Goal: Task Accomplishment & Management: Use online tool/utility

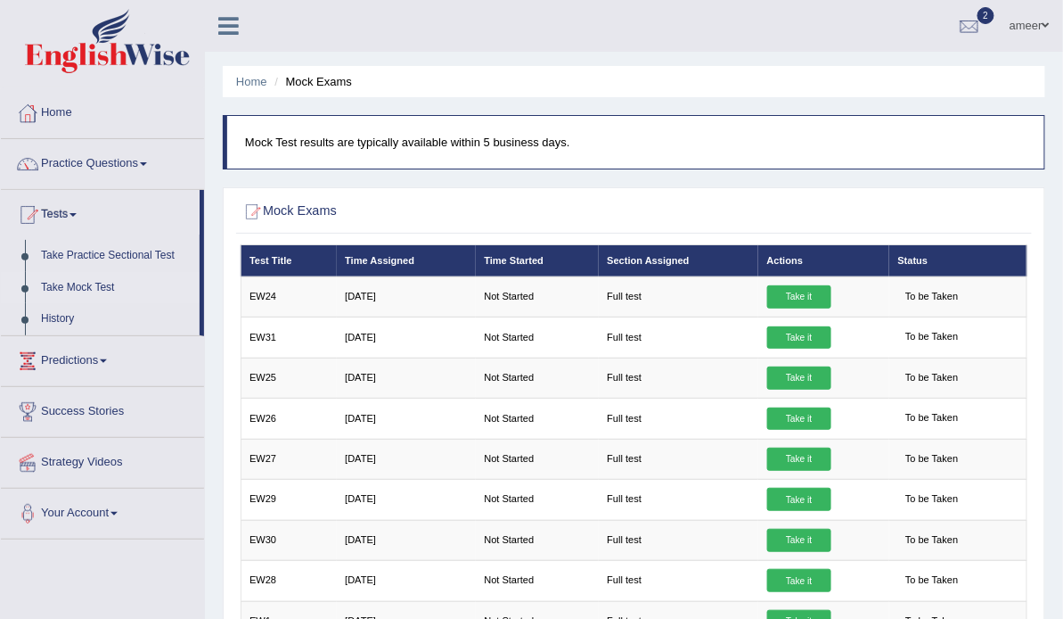
click at [93, 274] on link "Take Mock Test" at bounding box center [116, 288] width 167 height 32
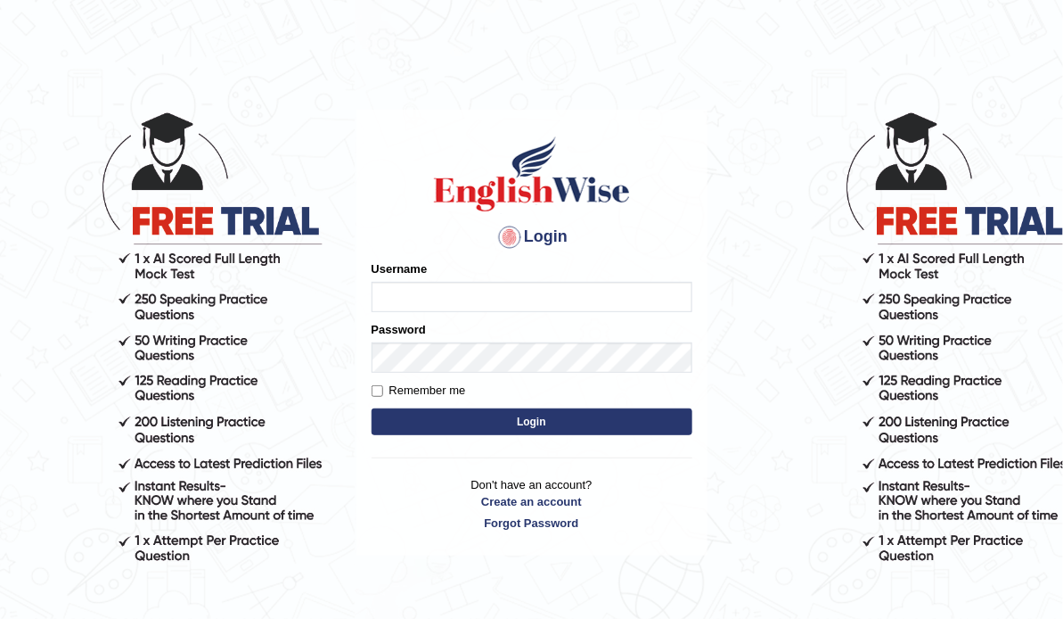
type input "ameerham"
click at [638, 414] on button "Login" at bounding box center [532, 421] width 321 height 27
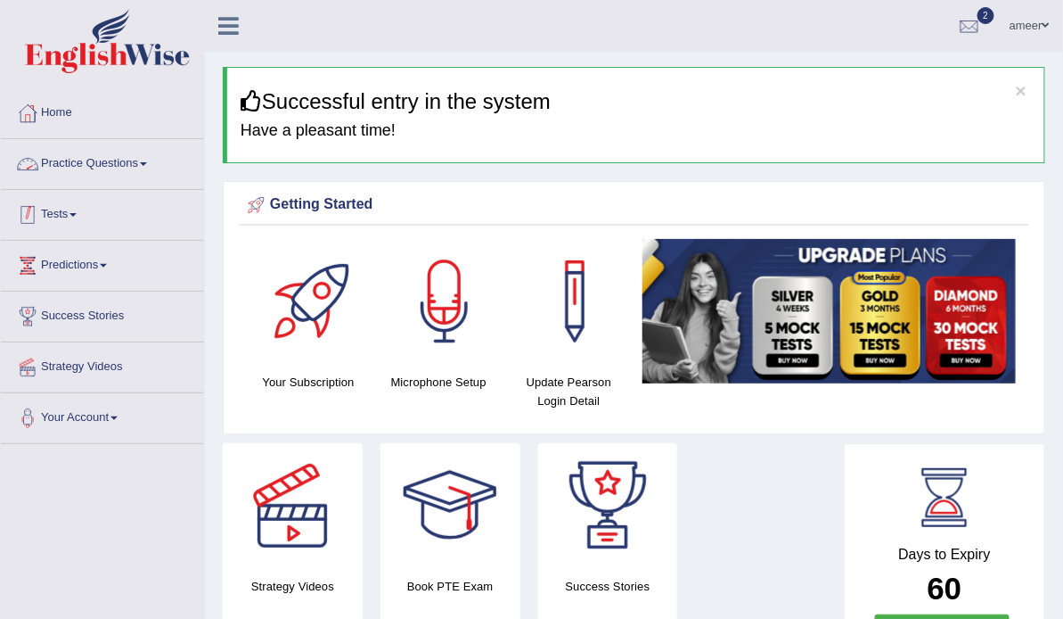
click at [76, 237] on li "Tests Take Practice Sectional Test Take Mock Test History" at bounding box center [102, 215] width 203 height 51
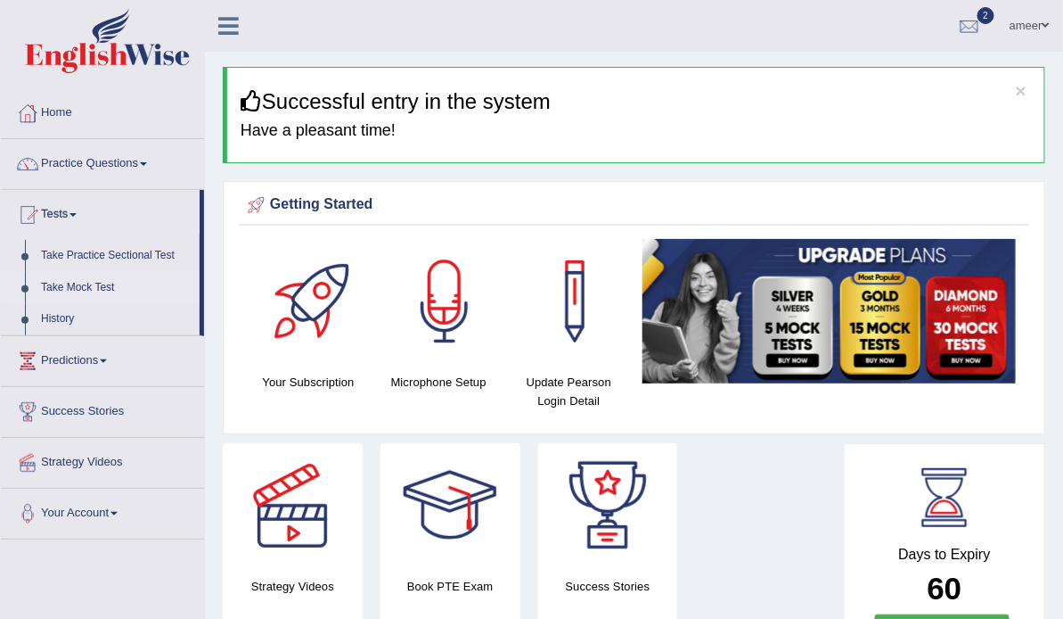
click at [94, 283] on link "Take Mock Test" at bounding box center [116, 288] width 167 height 32
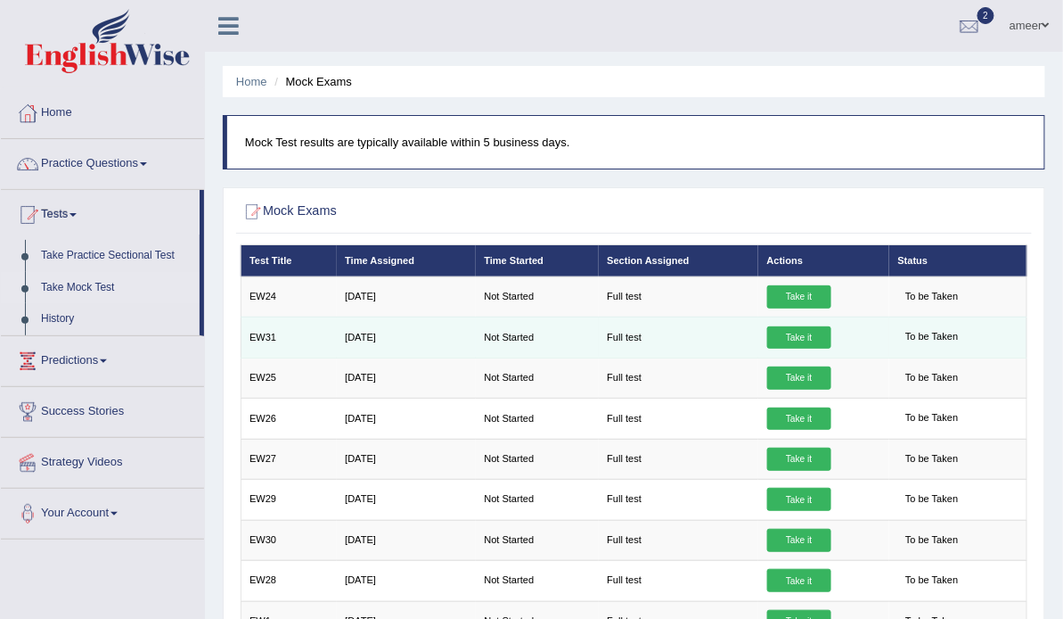
click at [807, 349] on link "Take it" at bounding box center [799, 337] width 64 height 23
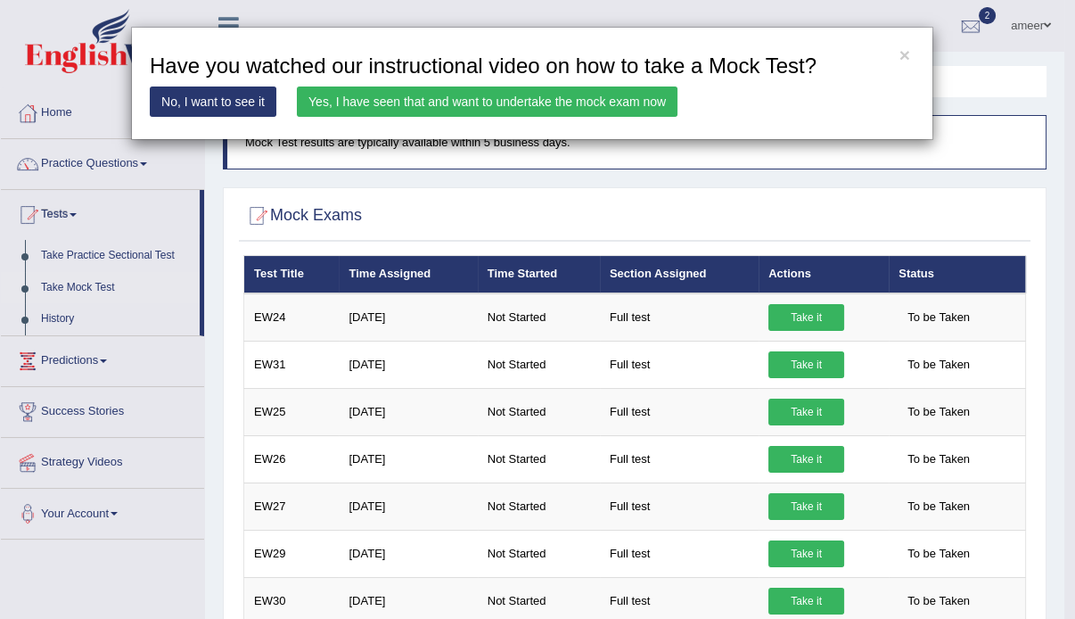
click at [512, 102] on link "Yes, I have seen that and want to undertake the mock exam now" at bounding box center [487, 101] width 381 height 30
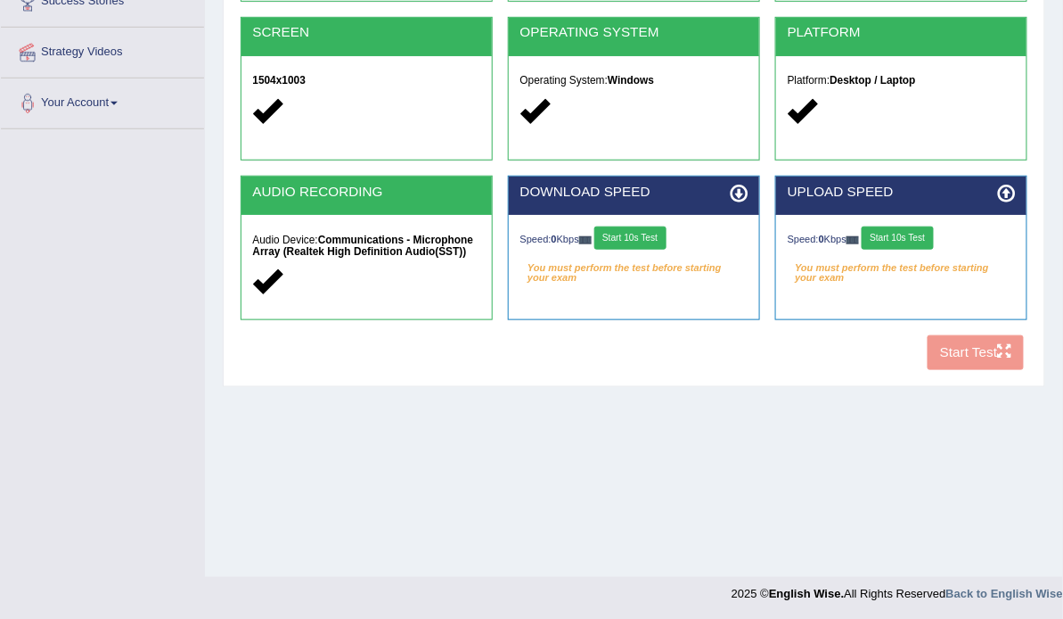
scroll to position [317, 0]
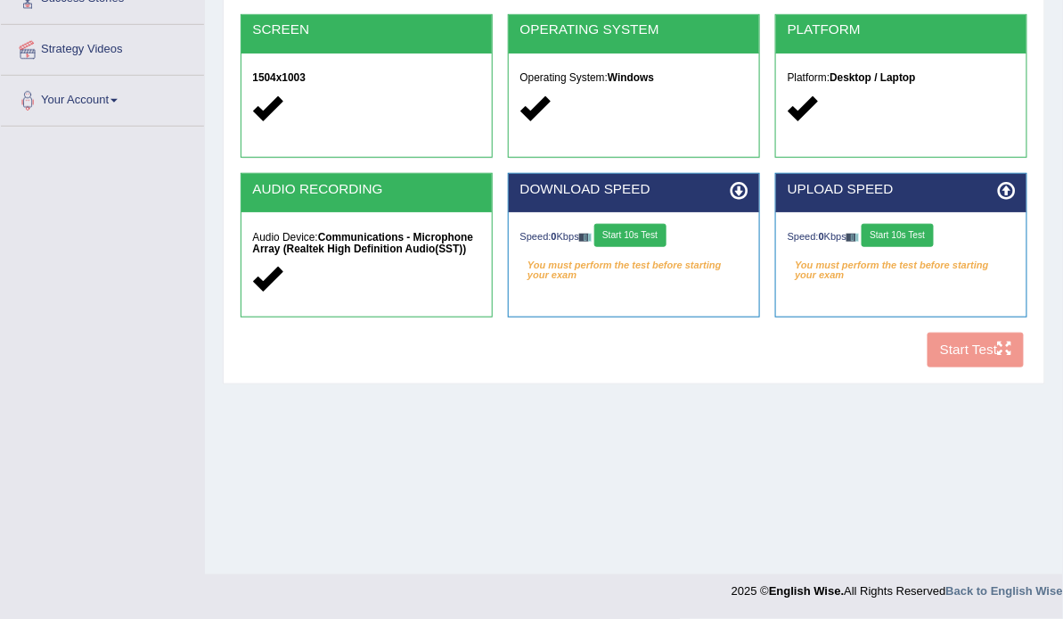
click at [646, 247] on button "Start 10s Test" at bounding box center [630, 235] width 72 height 23
click at [934, 247] on button "Start 10s Test" at bounding box center [898, 235] width 72 height 23
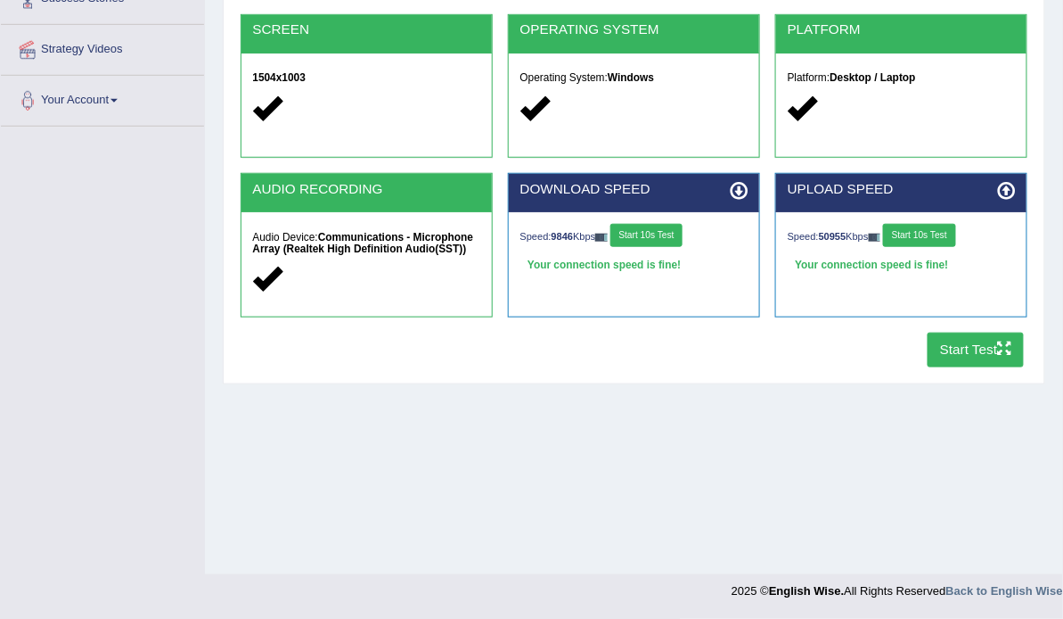
click at [972, 367] on button "Start Test" at bounding box center [976, 349] width 97 height 35
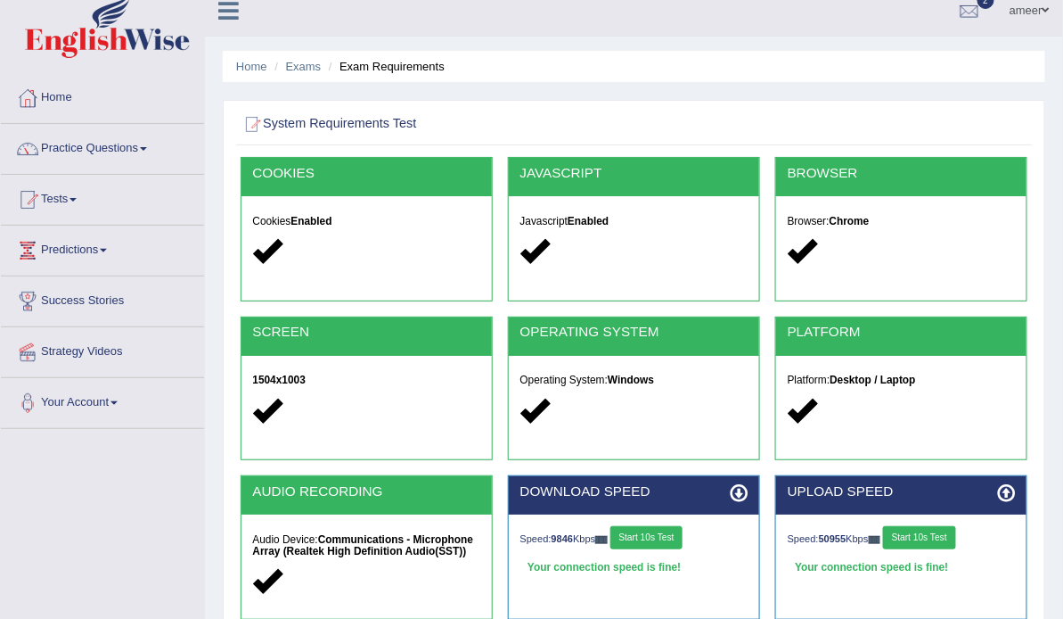
scroll to position [0, 0]
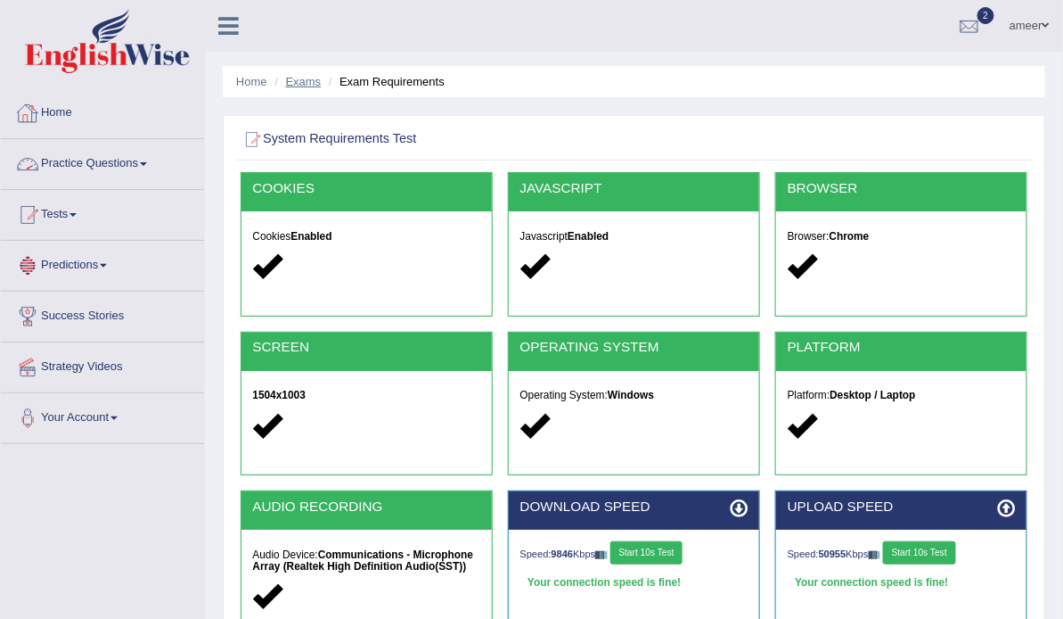
click at [307, 83] on link "Exams" at bounding box center [304, 81] width 36 height 13
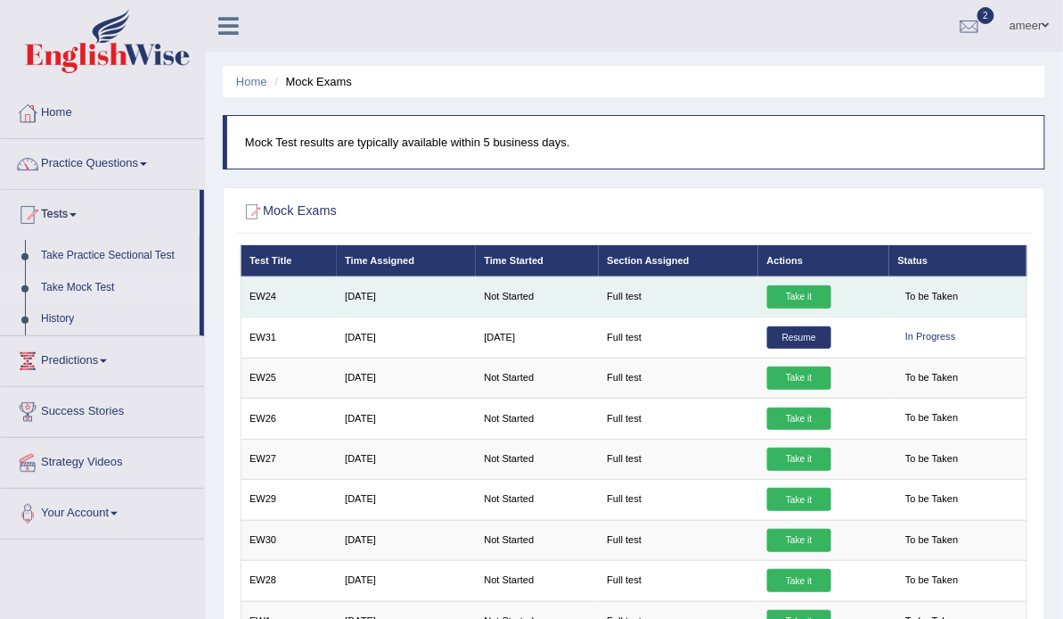
click at [813, 308] on link "Take it" at bounding box center [799, 296] width 64 height 23
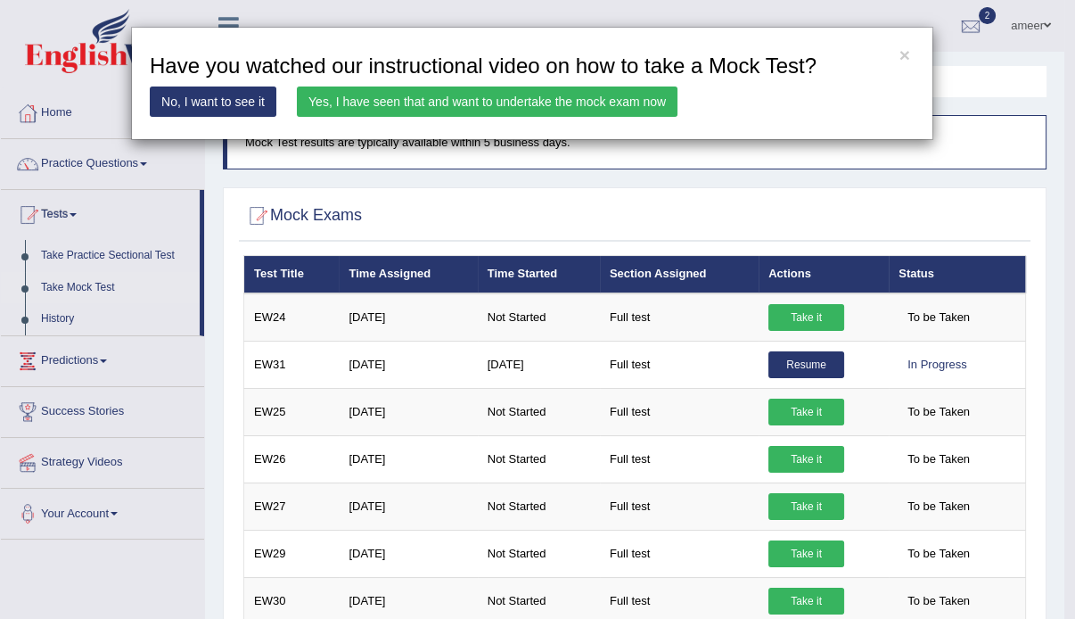
click at [550, 102] on link "Yes, I have seen that and want to undertake the mock exam now" at bounding box center [487, 101] width 381 height 30
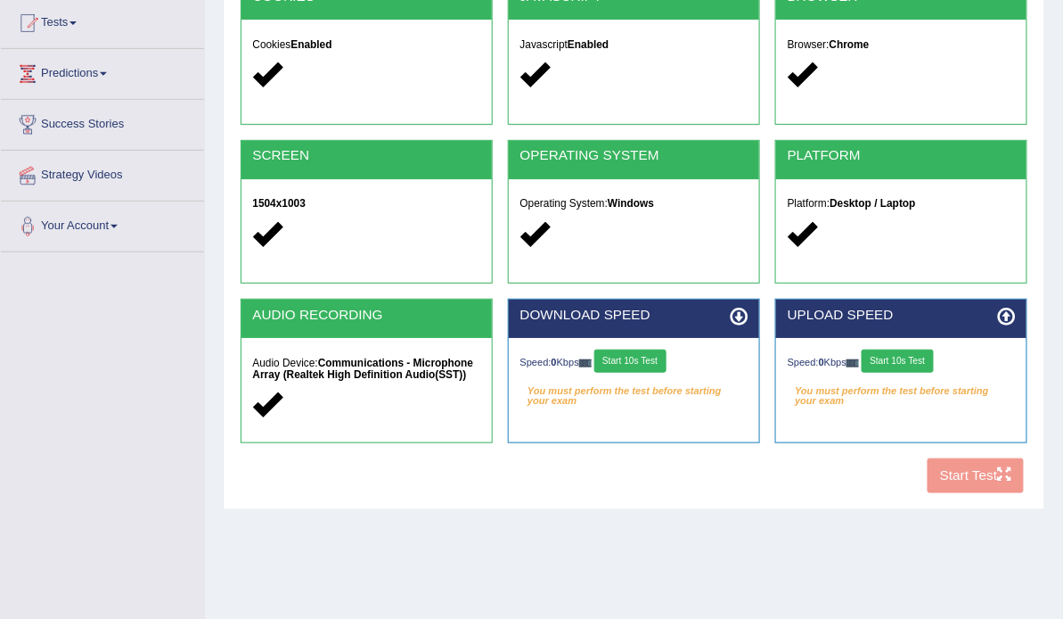
scroll to position [214, 0]
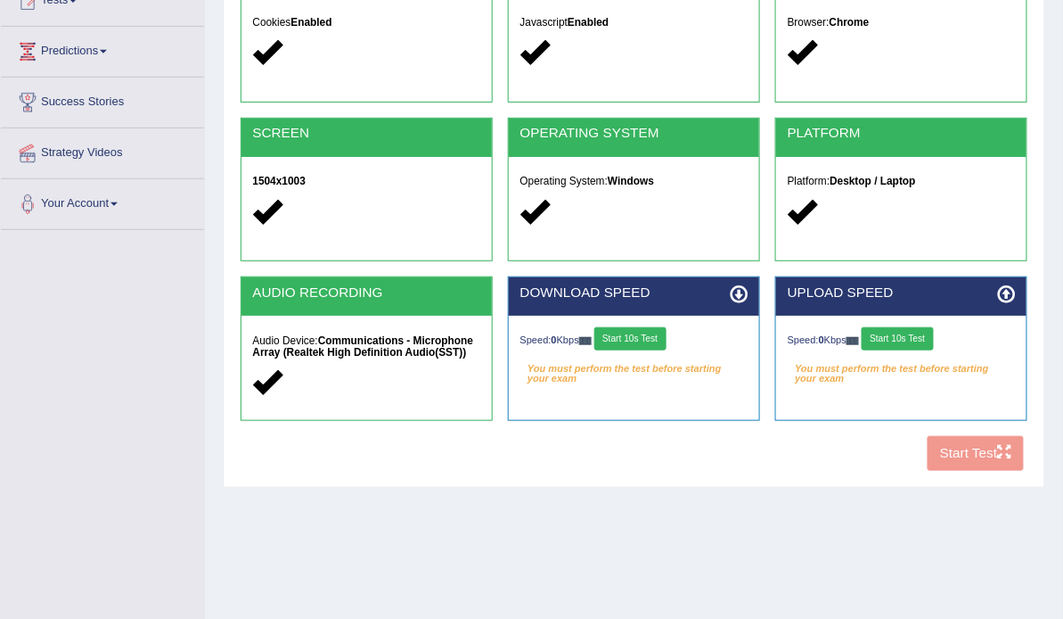
click at [667, 350] on button "Start 10s Test" at bounding box center [630, 338] width 72 height 23
click at [904, 350] on button "Start 10s Test" at bounding box center [898, 338] width 72 height 23
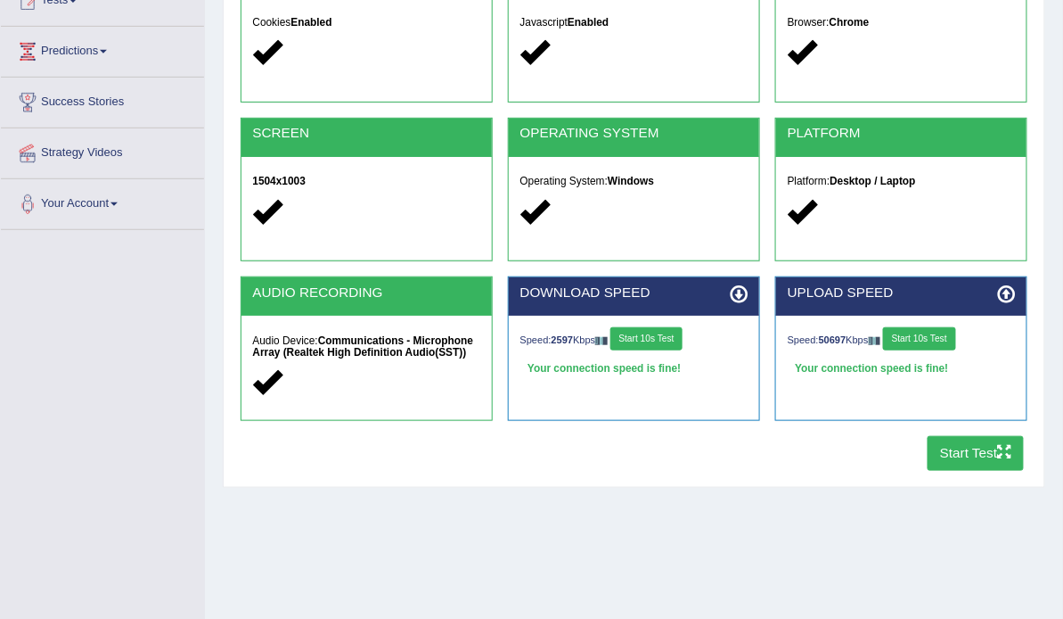
click at [972, 471] on button "Start Test" at bounding box center [976, 453] width 97 height 35
